Goal: Task Accomplishment & Management: Use online tool/utility

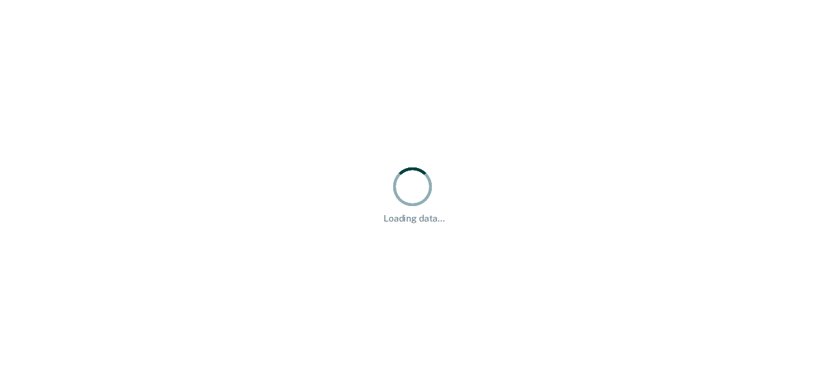
drag, startPoint x: 0, startPoint y: 0, endPoint x: 411, endPoint y: 307, distance: 513.1
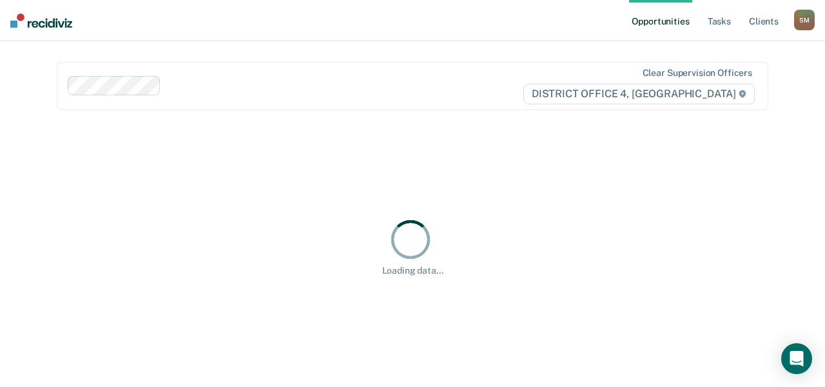
click at [700, 202] on div "Hi, [PERSON_NAME]. We’ve found some outstanding items across 1 caseload 28 clie…" at bounding box center [413, 247] width 712 height 243
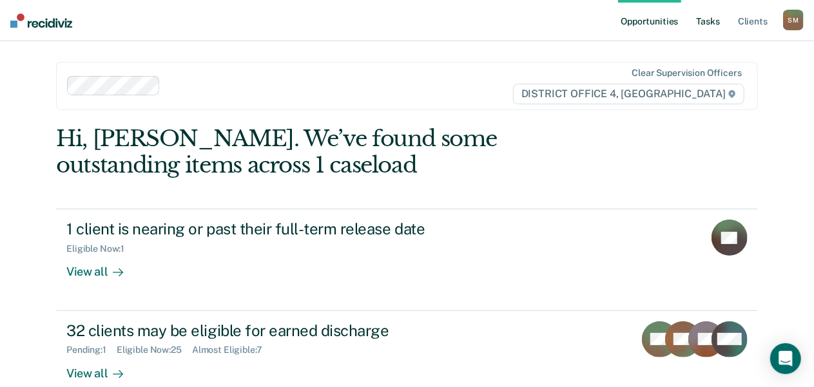
click at [712, 25] on link "Tasks" at bounding box center [708, 20] width 28 height 41
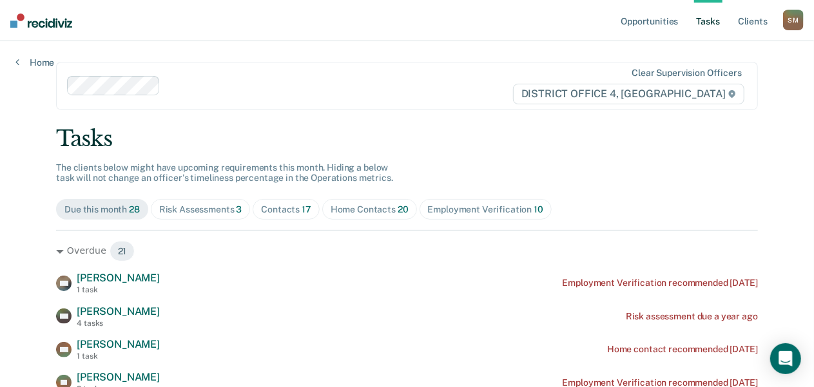
click at [377, 208] on div "Home Contacts 20" at bounding box center [370, 209] width 78 height 11
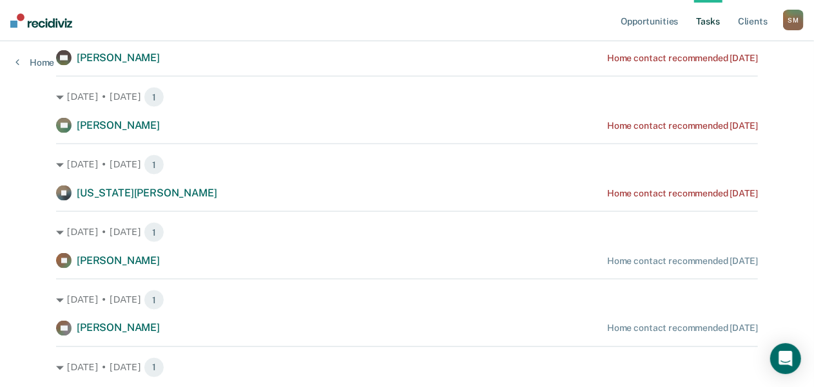
scroll to position [902, 0]
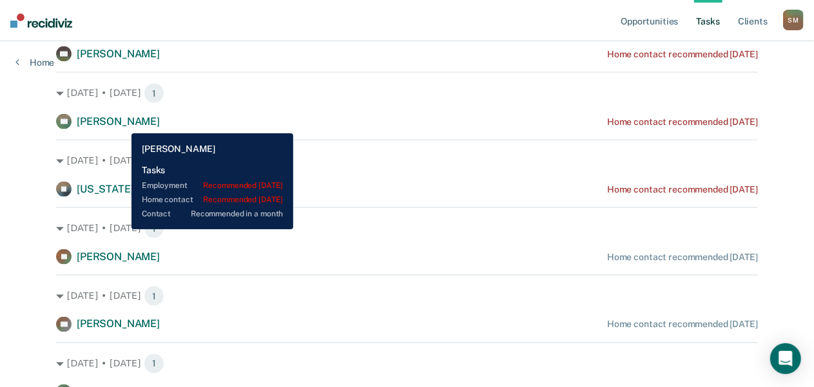
click at [122, 123] on span "[PERSON_NAME]" at bounding box center [118, 121] width 83 height 12
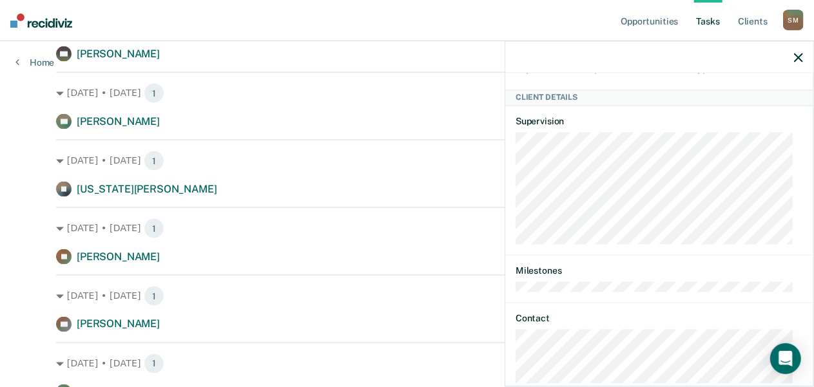
scroll to position [0, 0]
